Goal: Communication & Community: Answer question/provide support

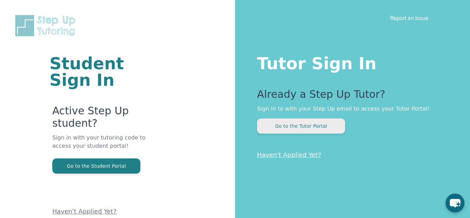
click at [305, 129] on button "Go to the Tutor Portal" at bounding box center [301, 125] width 88 height 15
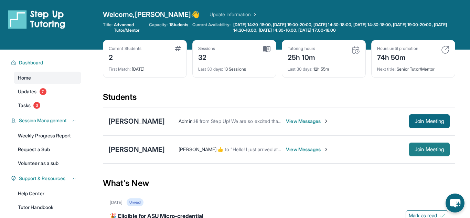
click at [431, 149] on span "Join Meeting" at bounding box center [429, 149] width 30 height 4
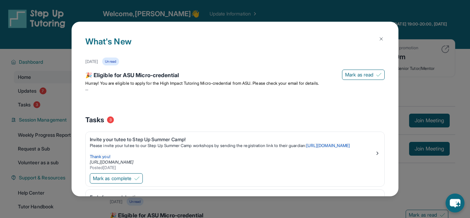
click at [379, 37] on img at bounding box center [381, 39] width 6 height 6
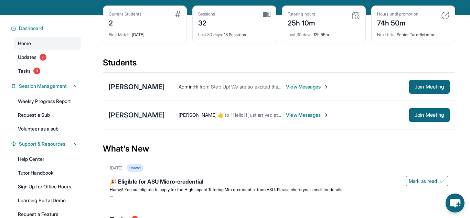
scroll to position [37, 0]
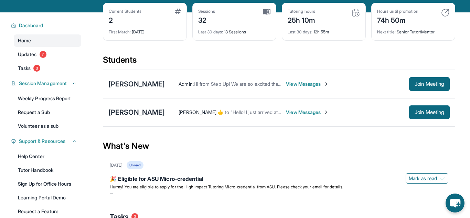
click at [191, 107] on div "[PERSON_NAME] :  ​👍​ to “ Hello! I just arrived at home so I will be logging in…" at bounding box center [307, 112] width 285 height 14
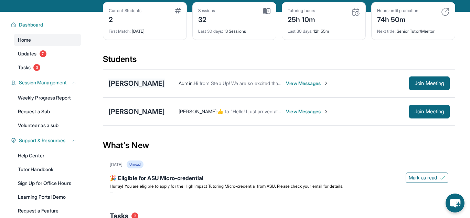
click at [131, 84] on div "[PERSON_NAME]" at bounding box center [136, 83] width 56 height 10
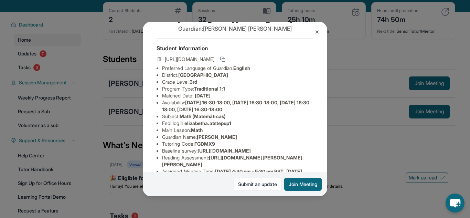
scroll to position [21, 0]
click at [312, 34] on button at bounding box center [317, 32] width 14 height 14
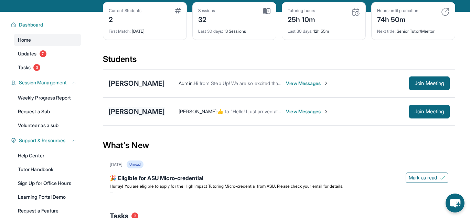
click at [132, 114] on div "[PERSON_NAME]" at bounding box center [136, 112] width 56 height 10
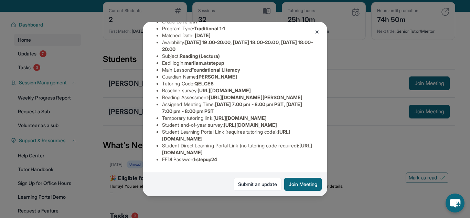
scroll to position [101, 0]
click at [220, 99] on span "[URL][DOMAIN_NAME][PERSON_NAME]" at bounding box center [256, 97] width 94 height 6
copy span "[URL][DOMAIN_NAME][PERSON_NAME]"
